Goal: Share content: Share content

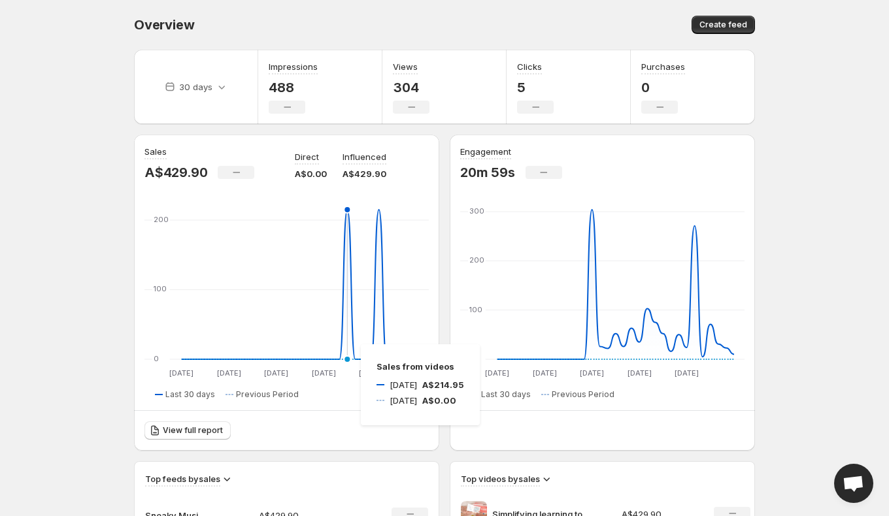
click at [348, 344] on icon "[DATE] Aug [DATE] Aug [DATE] Aug [DATE] Aug [DATE] Sep 0 100 200 [DATE] Aug [DA…" at bounding box center [286, 293] width 284 height 173
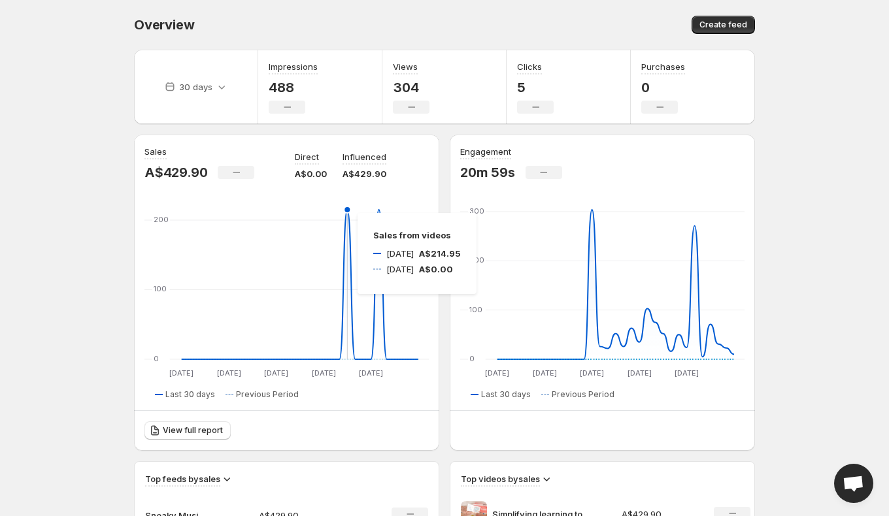
click at [344, 213] on icon at bounding box center [300, 285] width 237 height 150
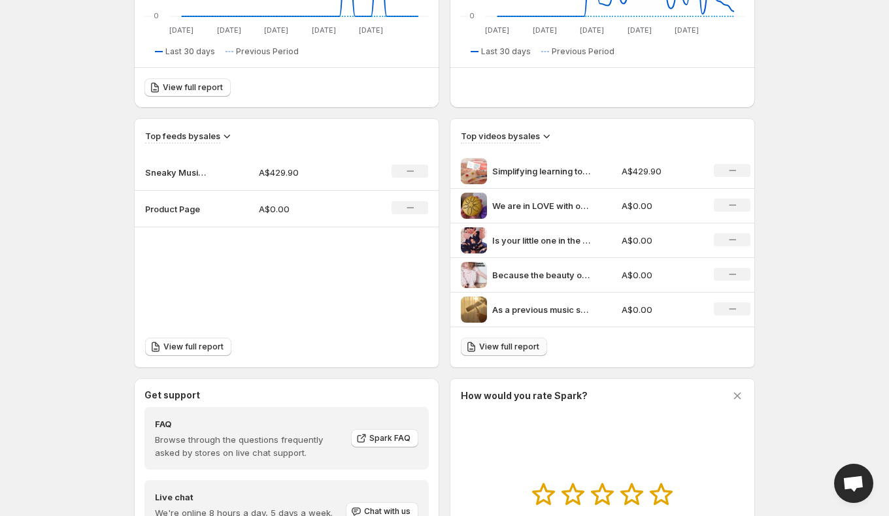
scroll to position [341, 0]
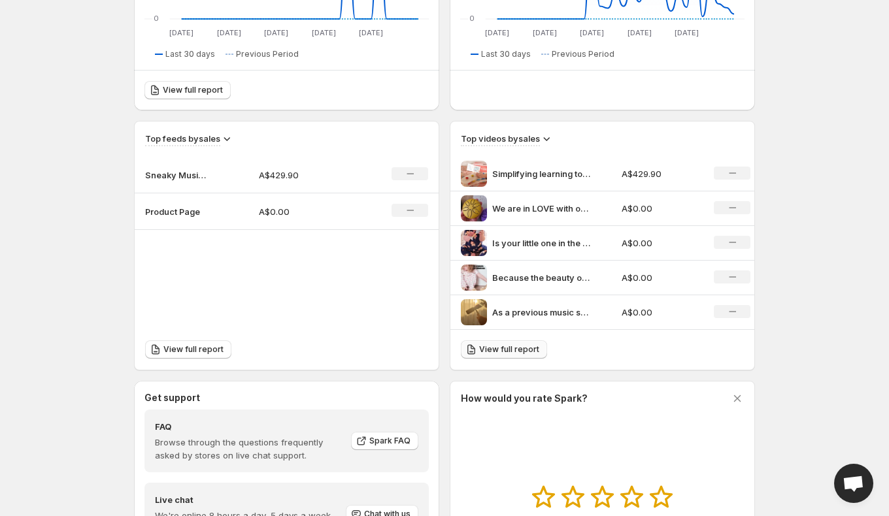
click at [500, 350] on span "View full report" at bounding box center [509, 349] width 60 height 10
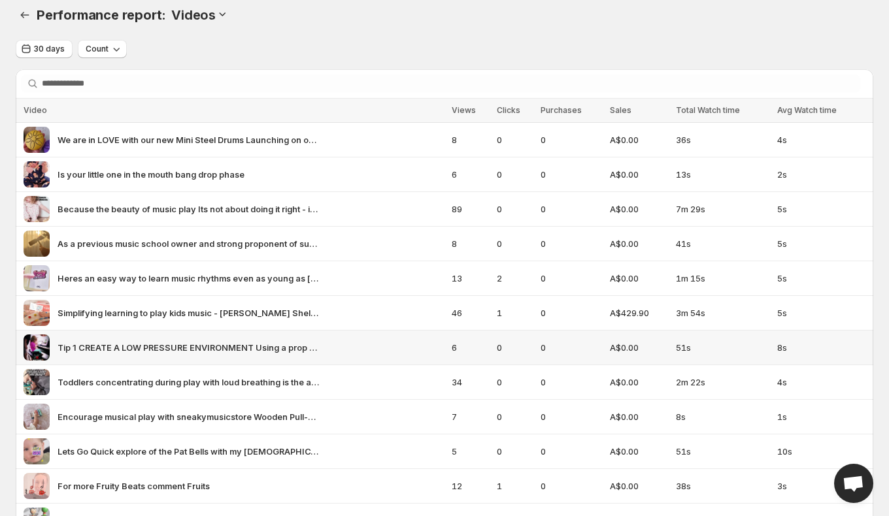
scroll to position [59, 0]
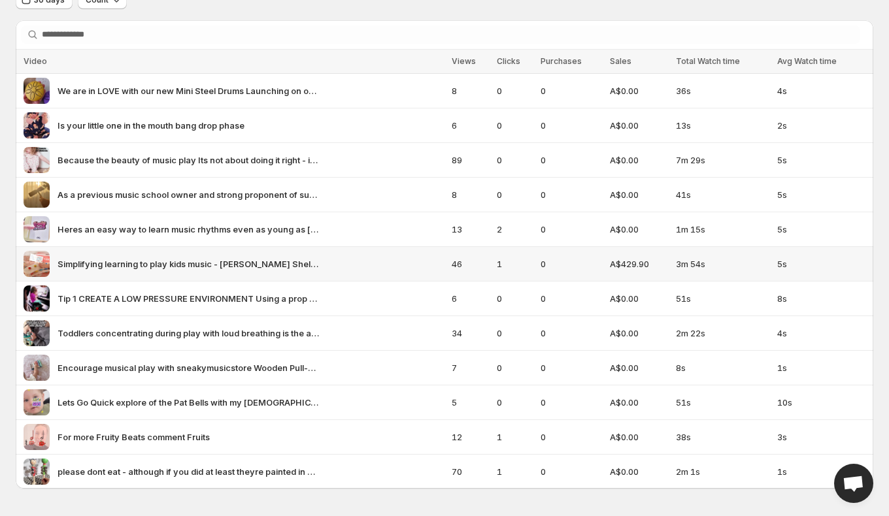
click at [643, 260] on span "A$429.90" at bounding box center [639, 264] width 58 height 13
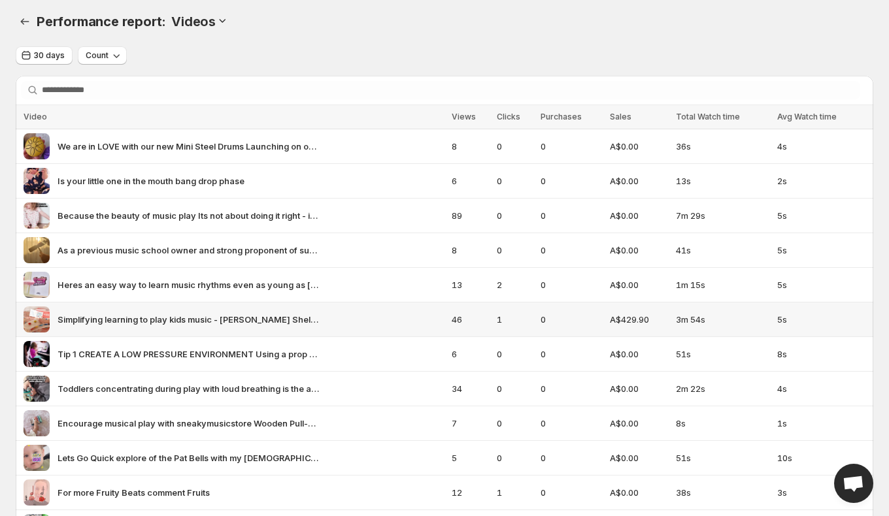
scroll to position [0, 0]
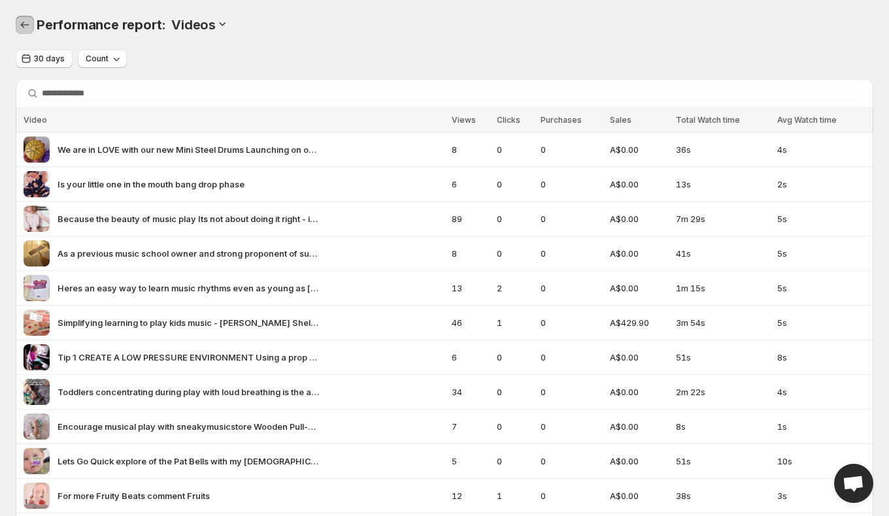
click at [31, 27] on icon "Performance report" at bounding box center [24, 24] width 13 height 13
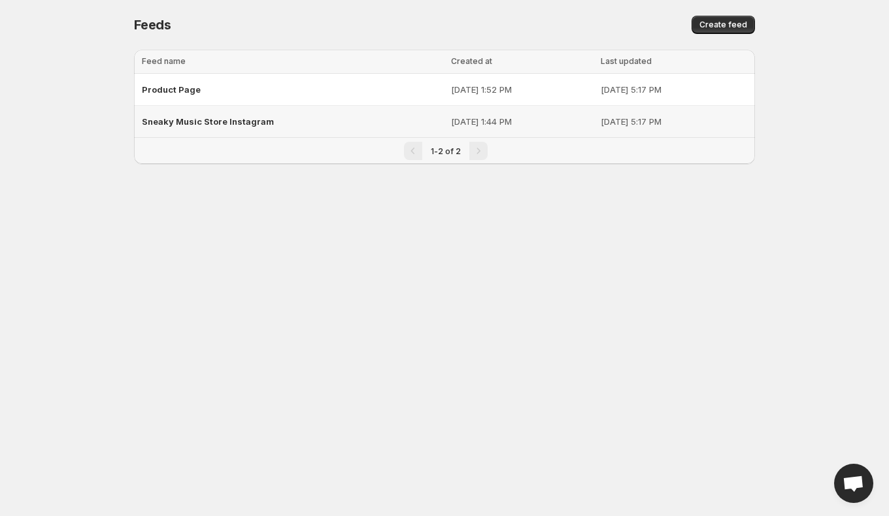
click at [203, 114] on div "Sneaky Music Store Instagram" at bounding box center [292, 122] width 301 height 24
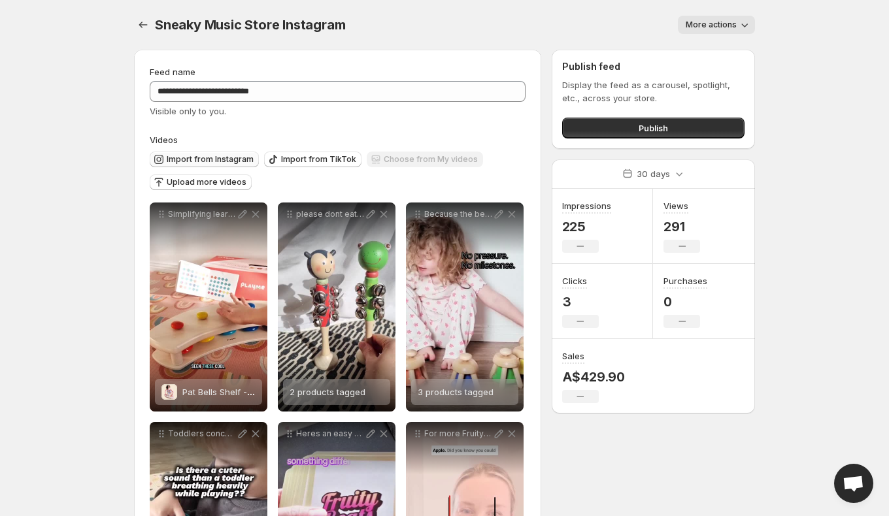
click at [214, 156] on span "Import from Instagram" at bounding box center [210, 159] width 87 height 10
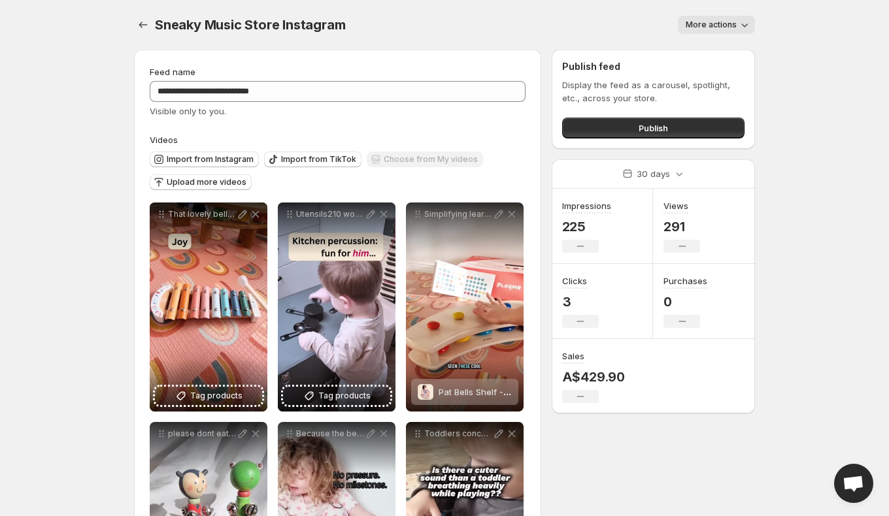
scroll to position [66, 0]
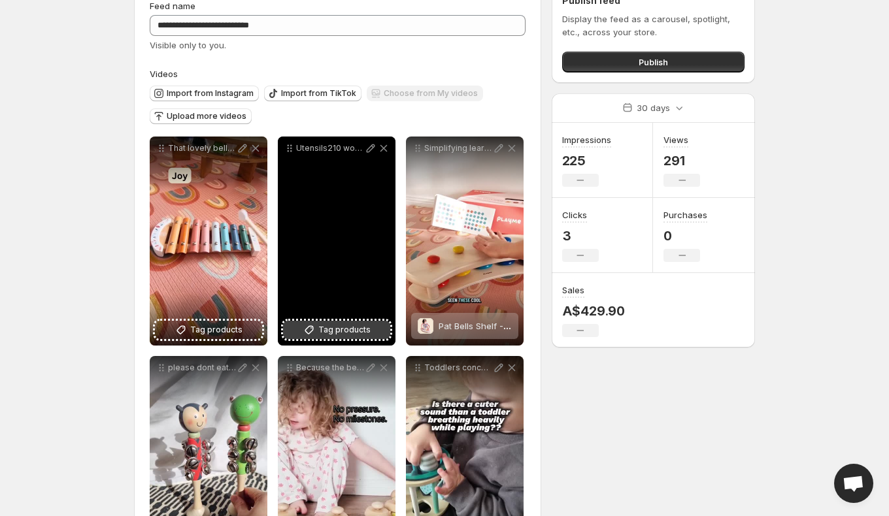
click at [352, 334] on span "Tag products" at bounding box center [344, 330] width 52 height 13
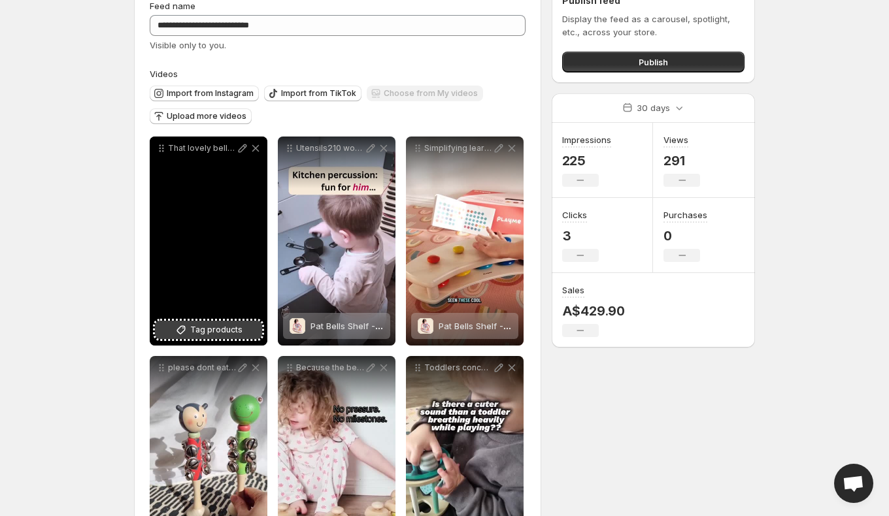
click at [190, 333] on button "Tag products" at bounding box center [208, 330] width 107 height 18
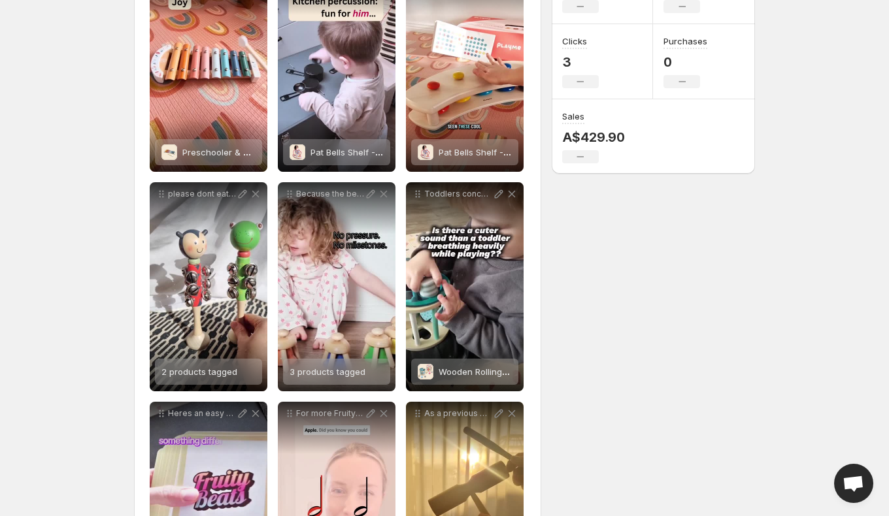
scroll to position [258, 0]
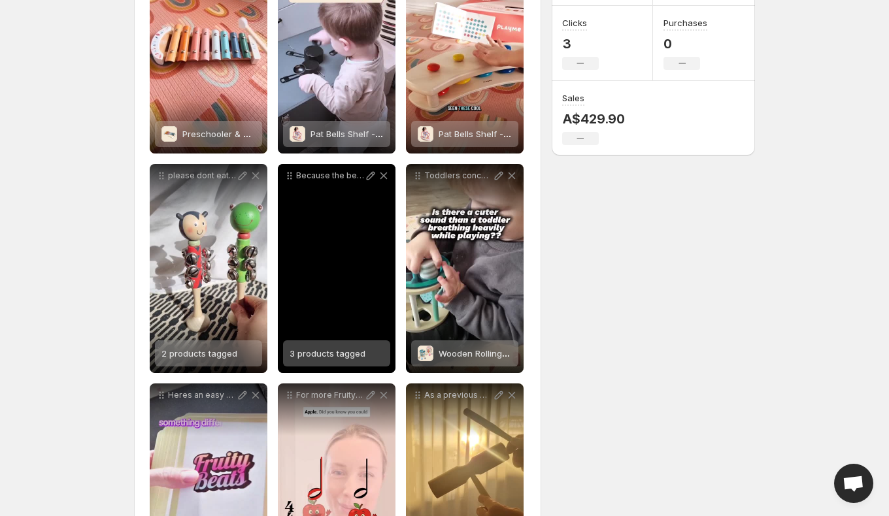
click at [343, 359] on div "3 products tagged" at bounding box center [328, 354] width 76 height 26
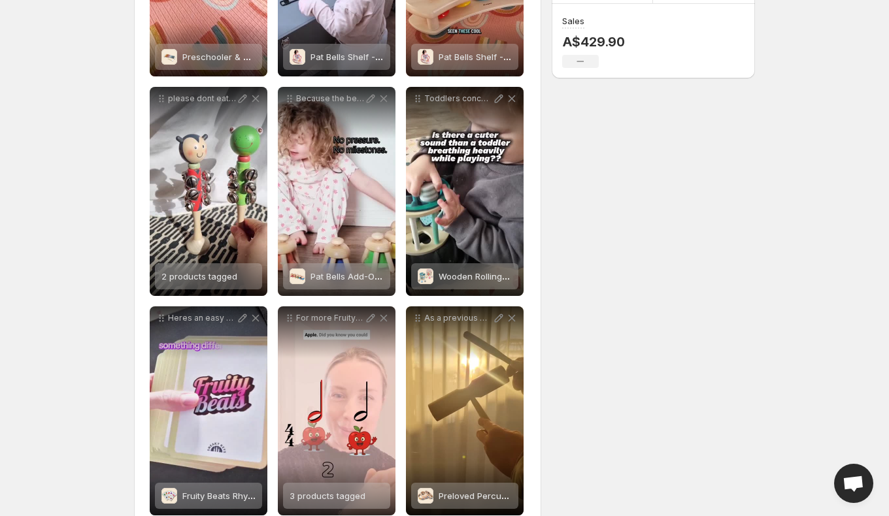
scroll to position [346, 0]
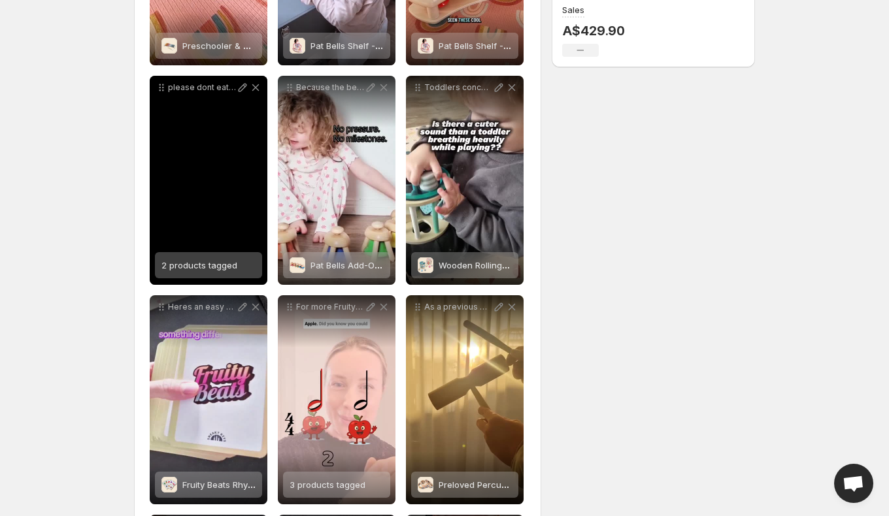
click at [174, 265] on span "2 products tagged" at bounding box center [199, 265] width 76 height 10
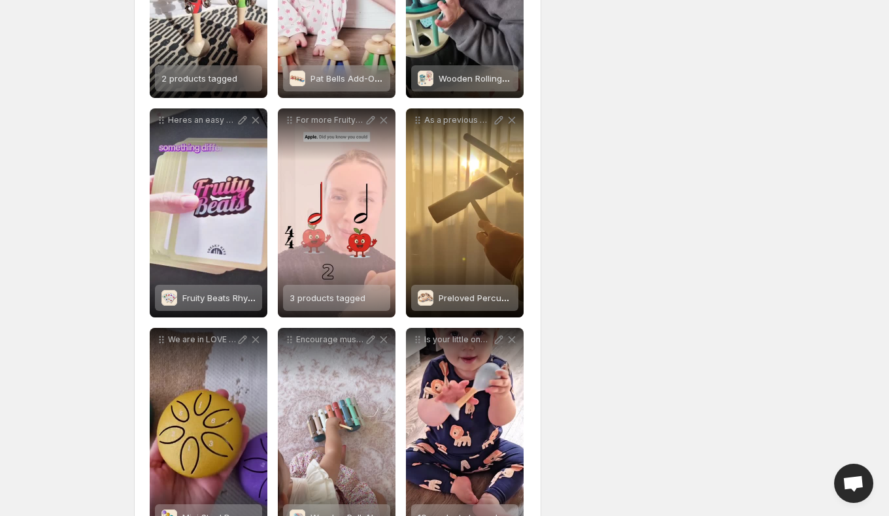
scroll to position [582, 0]
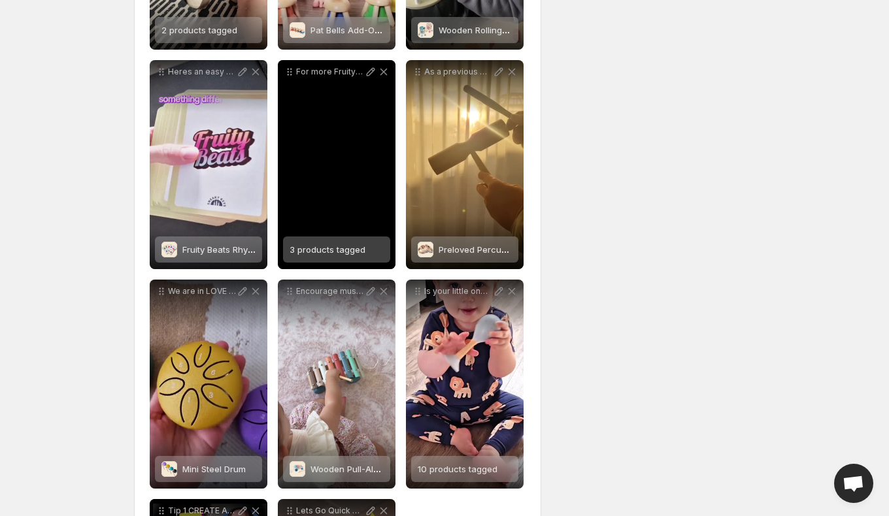
click at [349, 248] on span "3 products tagged" at bounding box center [328, 249] width 76 height 10
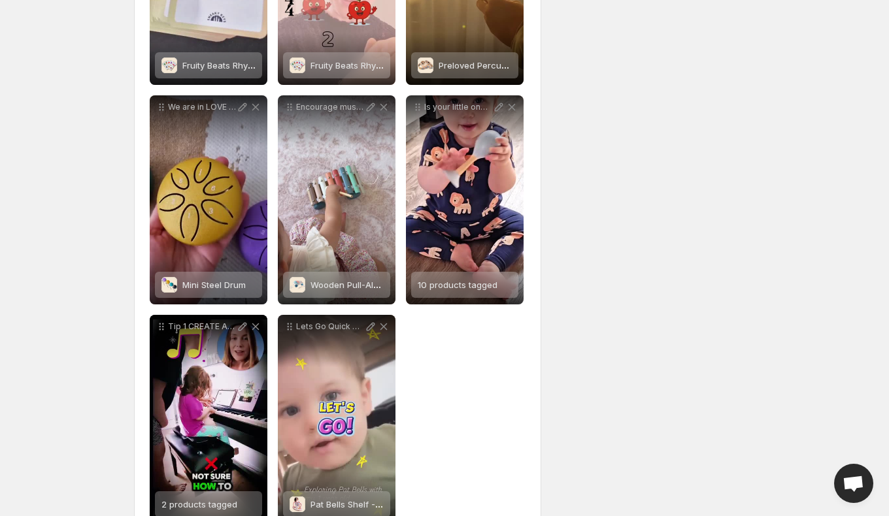
scroll to position [805, 0]
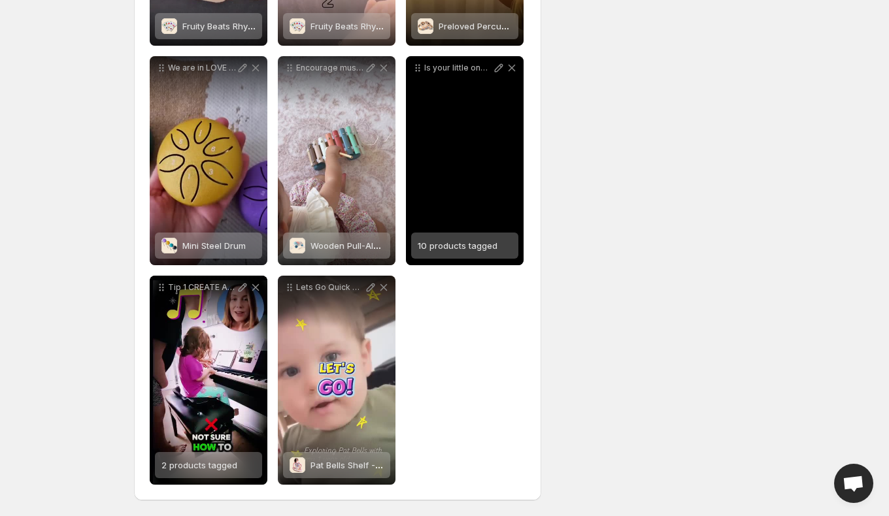
click at [473, 246] on span "10 products tagged" at bounding box center [458, 246] width 80 height 10
click at [465, 244] on span "Wooden Baby Maracas Shakers Set" at bounding box center [512, 246] width 147 height 10
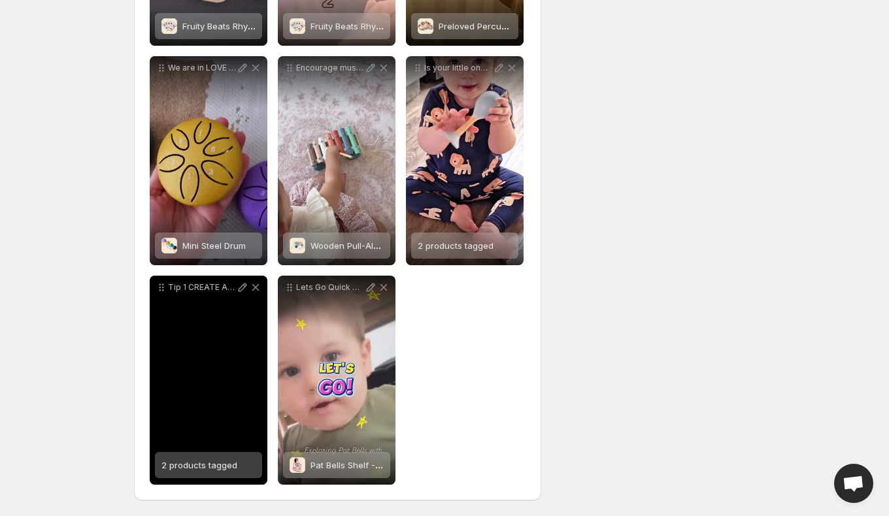
click at [217, 469] on span "2 products tagged" at bounding box center [199, 465] width 76 height 10
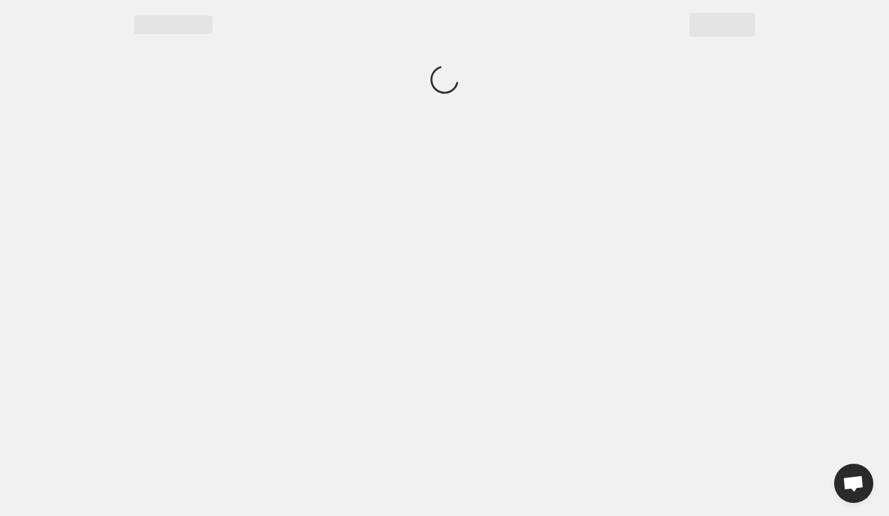
scroll to position [0, 0]
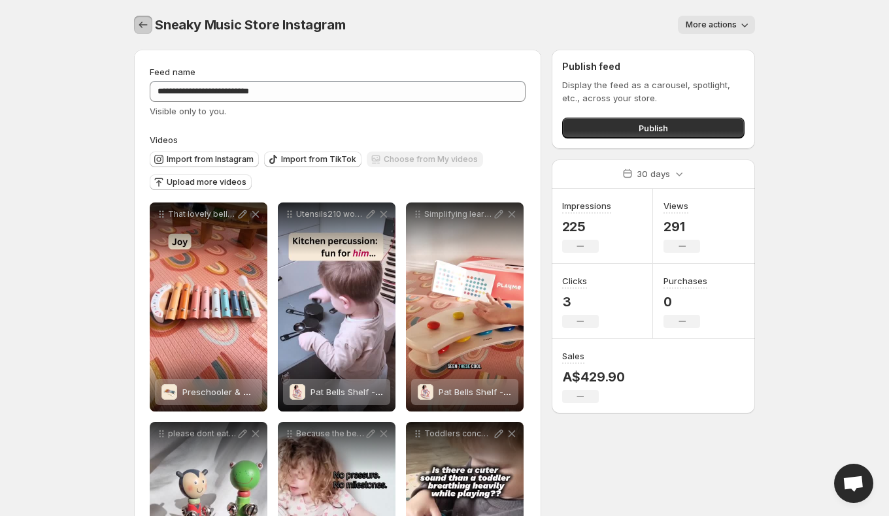
click at [143, 31] on button "Settings" at bounding box center [143, 25] width 18 height 18
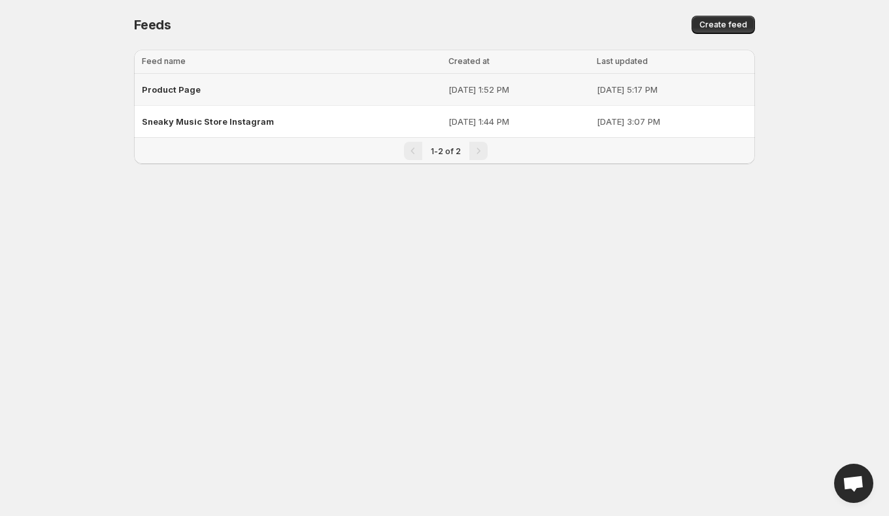
click at [173, 85] on span "Product Page" at bounding box center [171, 89] width 59 height 10
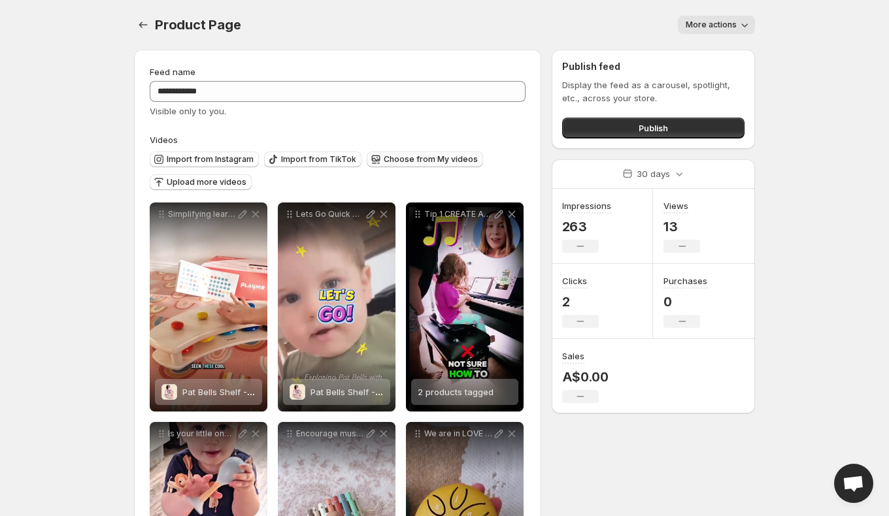
click at [384, 162] on span "Choose from My videos" at bounding box center [431, 159] width 94 height 10
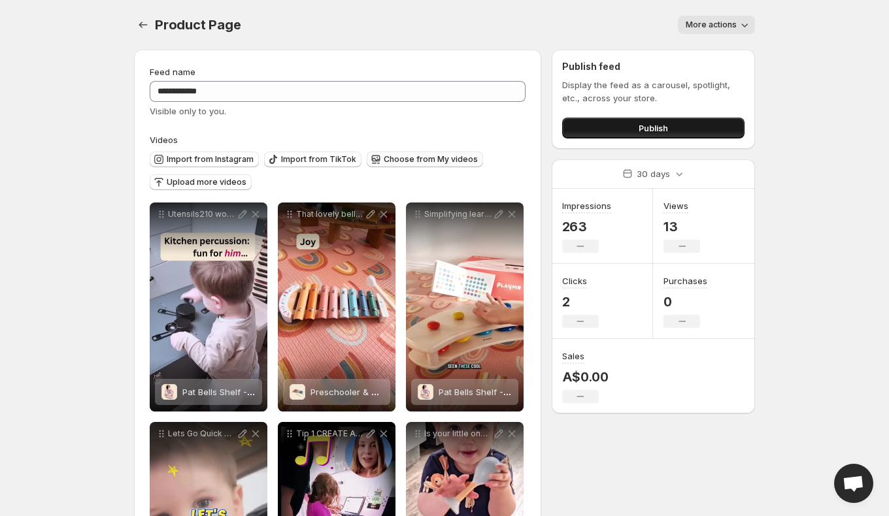
click at [683, 131] on button "Publish" at bounding box center [653, 128] width 182 height 21
click at [662, 131] on span "Publish" at bounding box center [653, 128] width 29 height 13
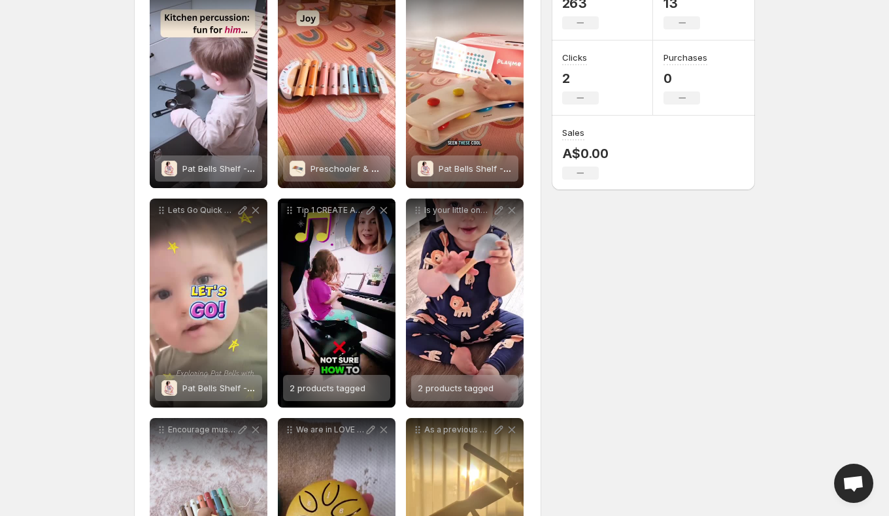
scroll to position [223, 0]
